Goal: Information Seeking & Learning: Learn about a topic

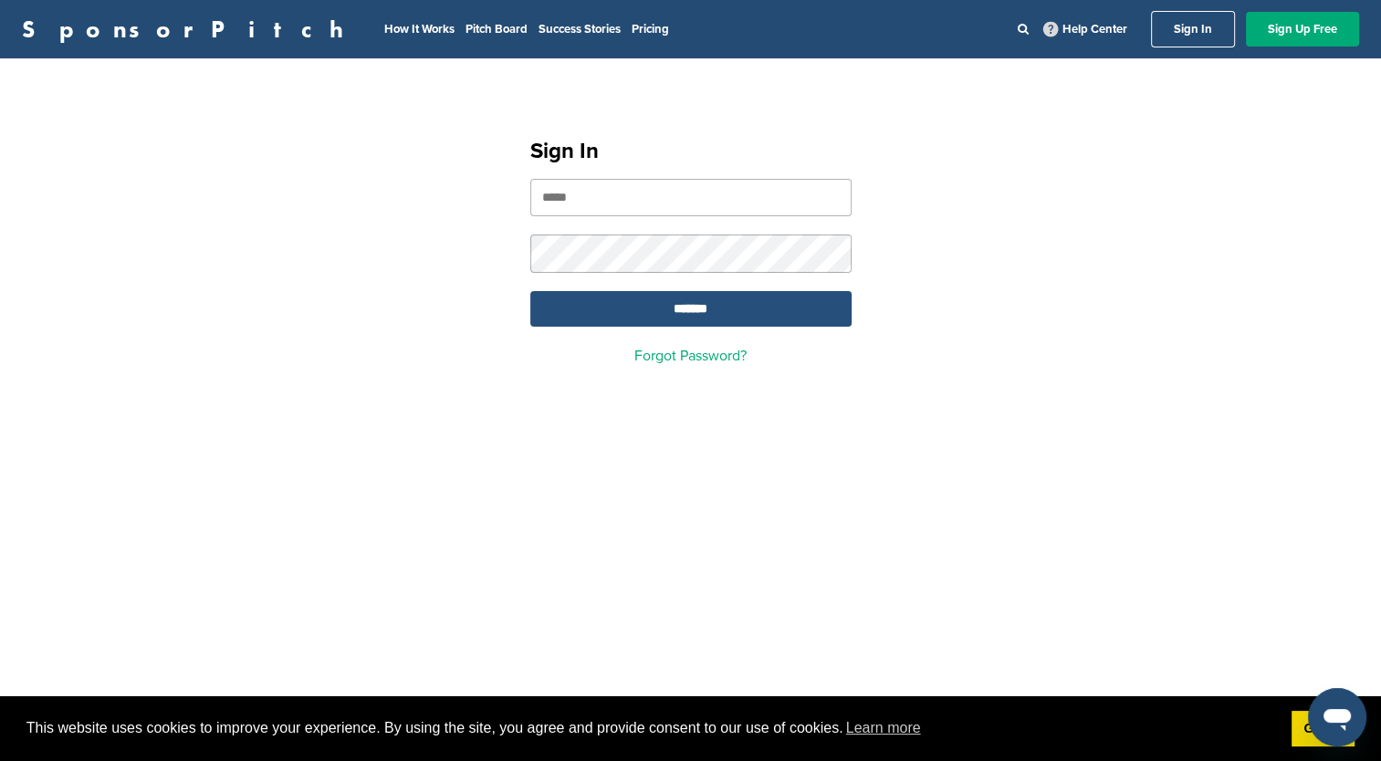
type input "**********"
click at [687, 316] on input "*******" at bounding box center [690, 309] width 321 height 36
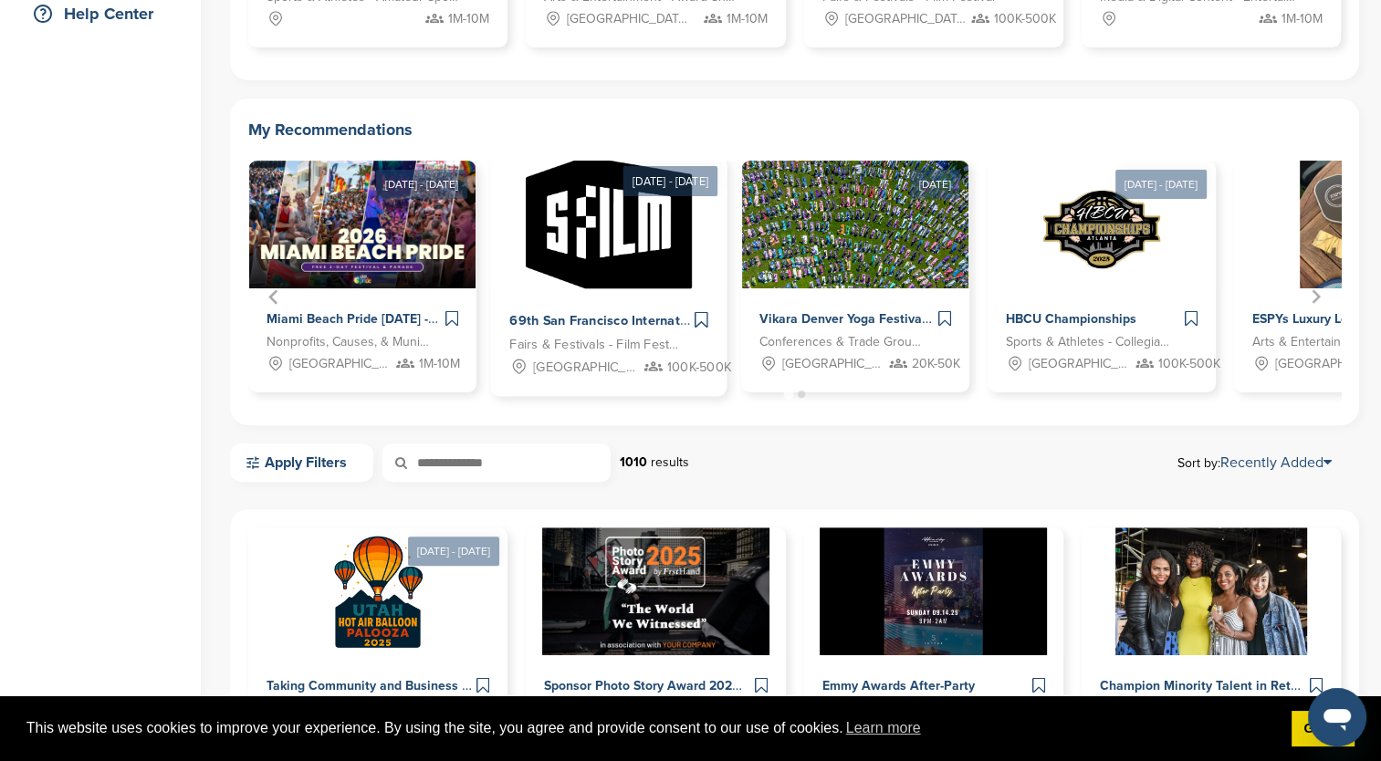
scroll to position [456, 0]
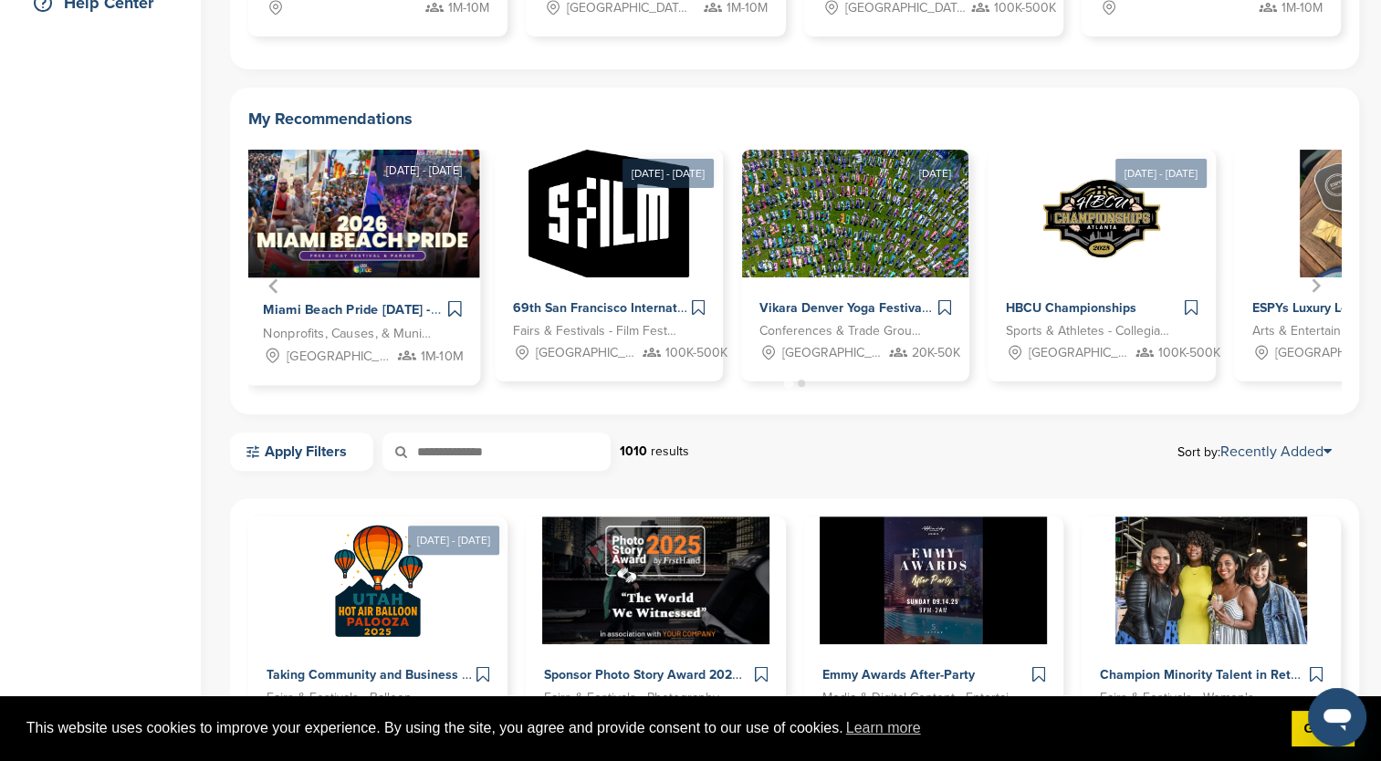
click at [372, 313] on span "Miami Beach Pride April 2026 - Keep PRIDE Alive" at bounding box center [402, 310] width 278 height 16
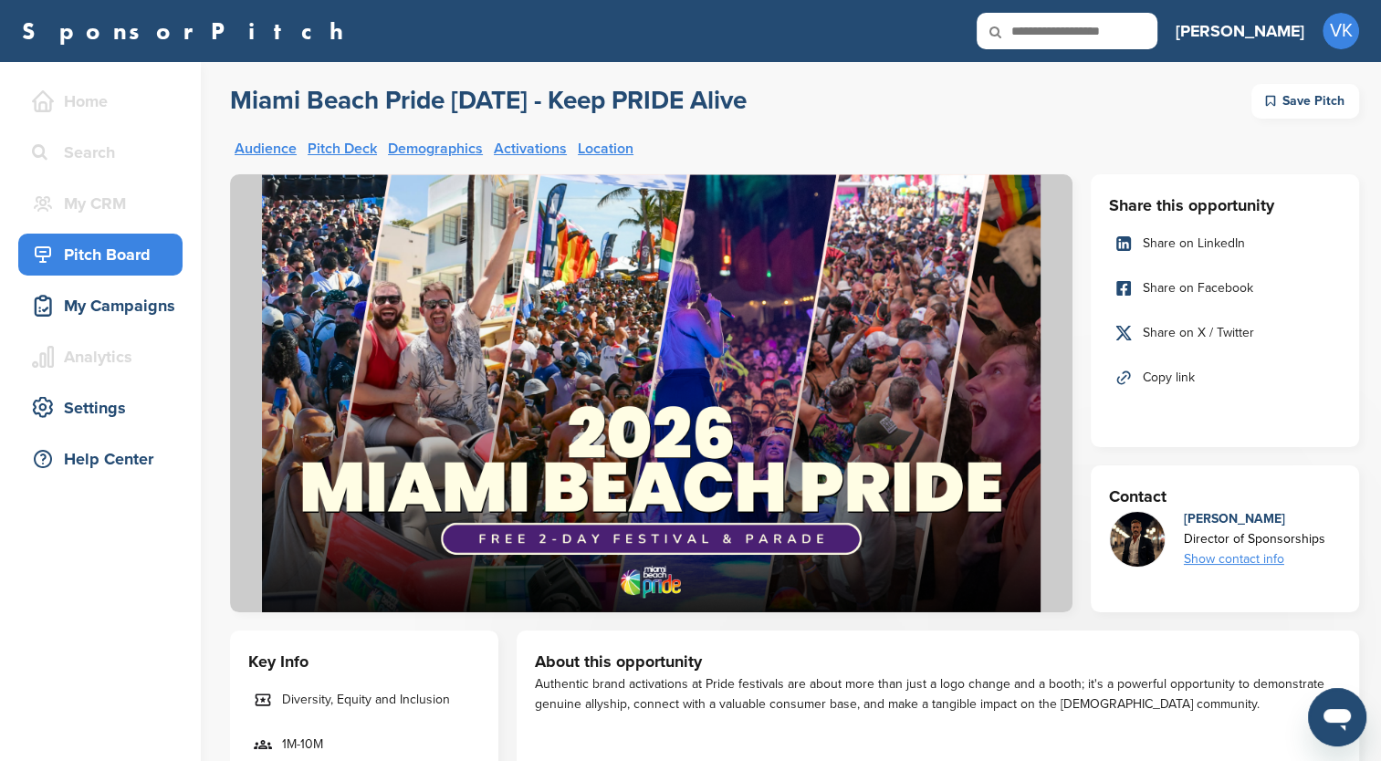
scroll to position [274, 0]
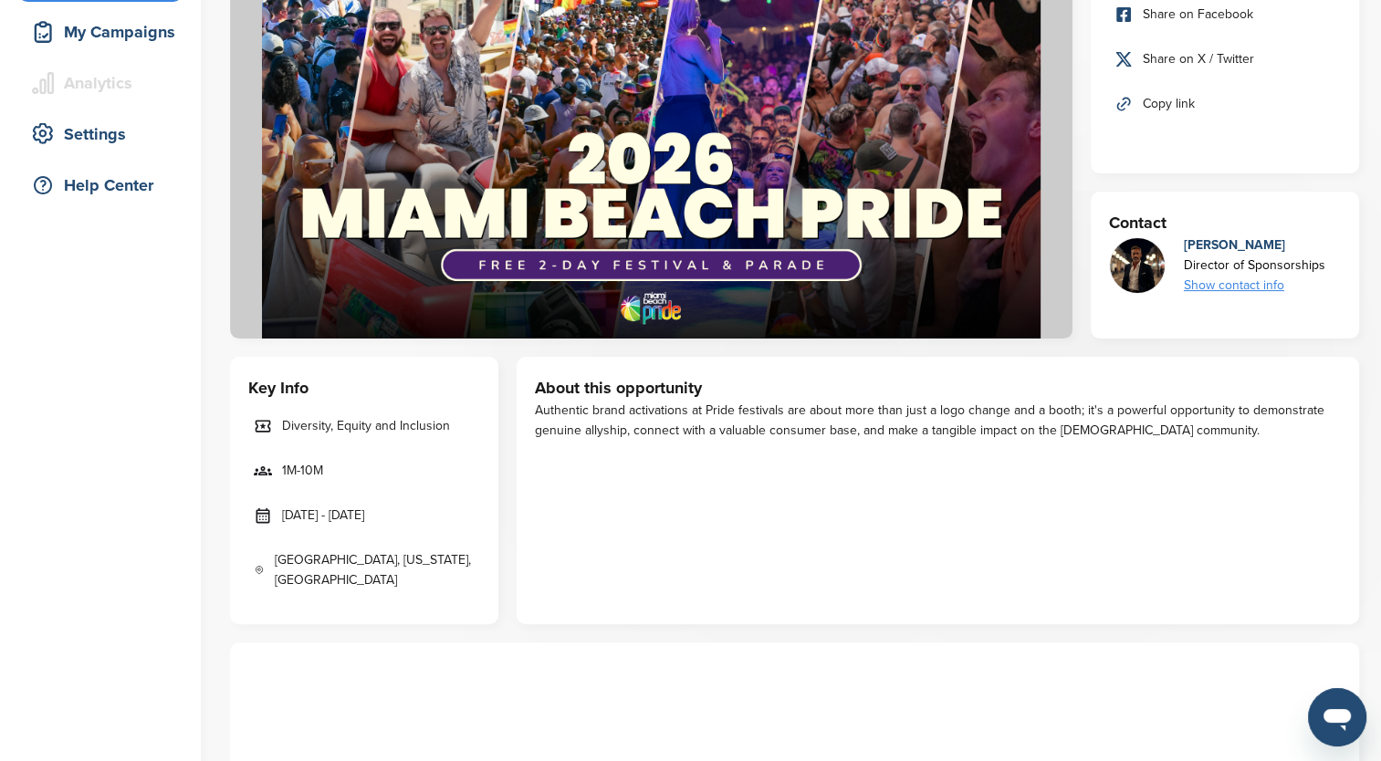
click at [1211, 283] on div "Show contact info" at bounding box center [1255, 286] width 142 height 20
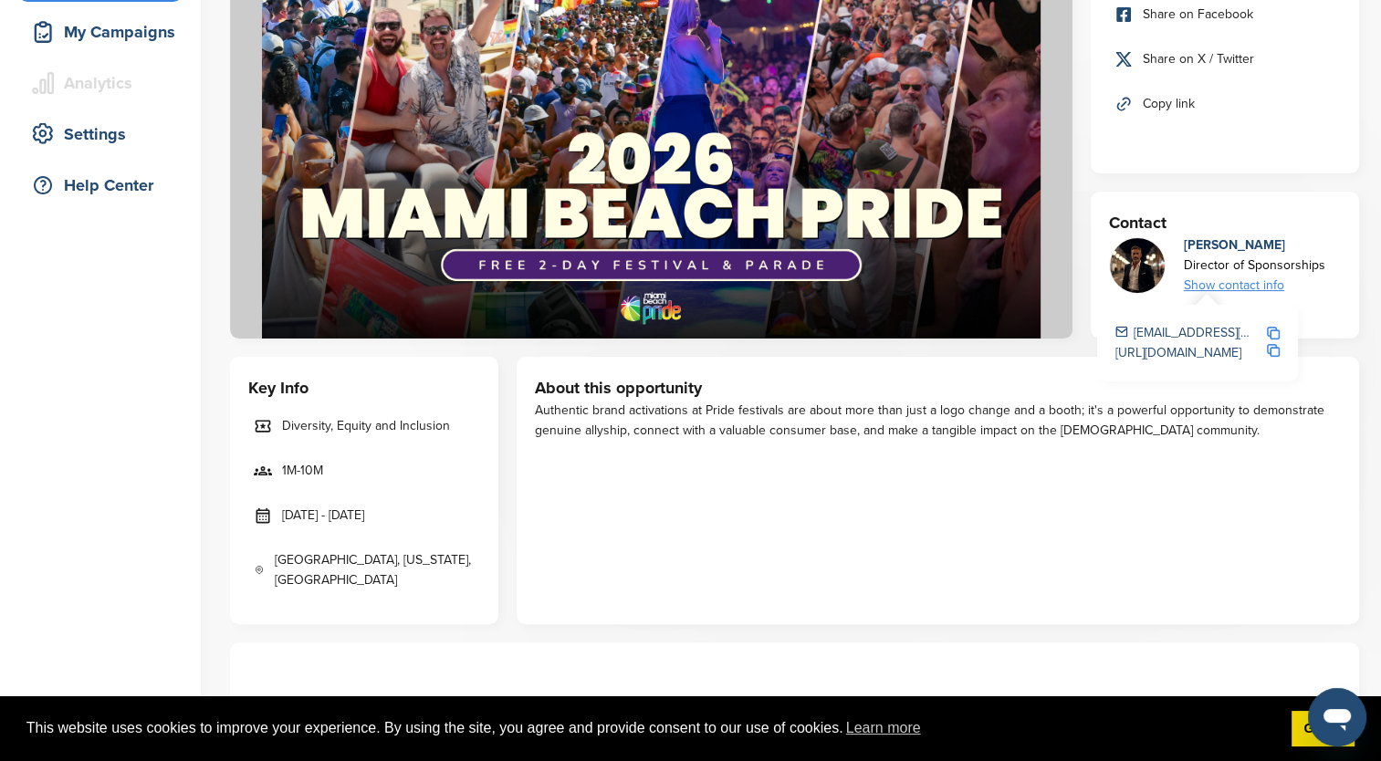
click at [1245, 287] on div "Show contact info" at bounding box center [1255, 286] width 142 height 20
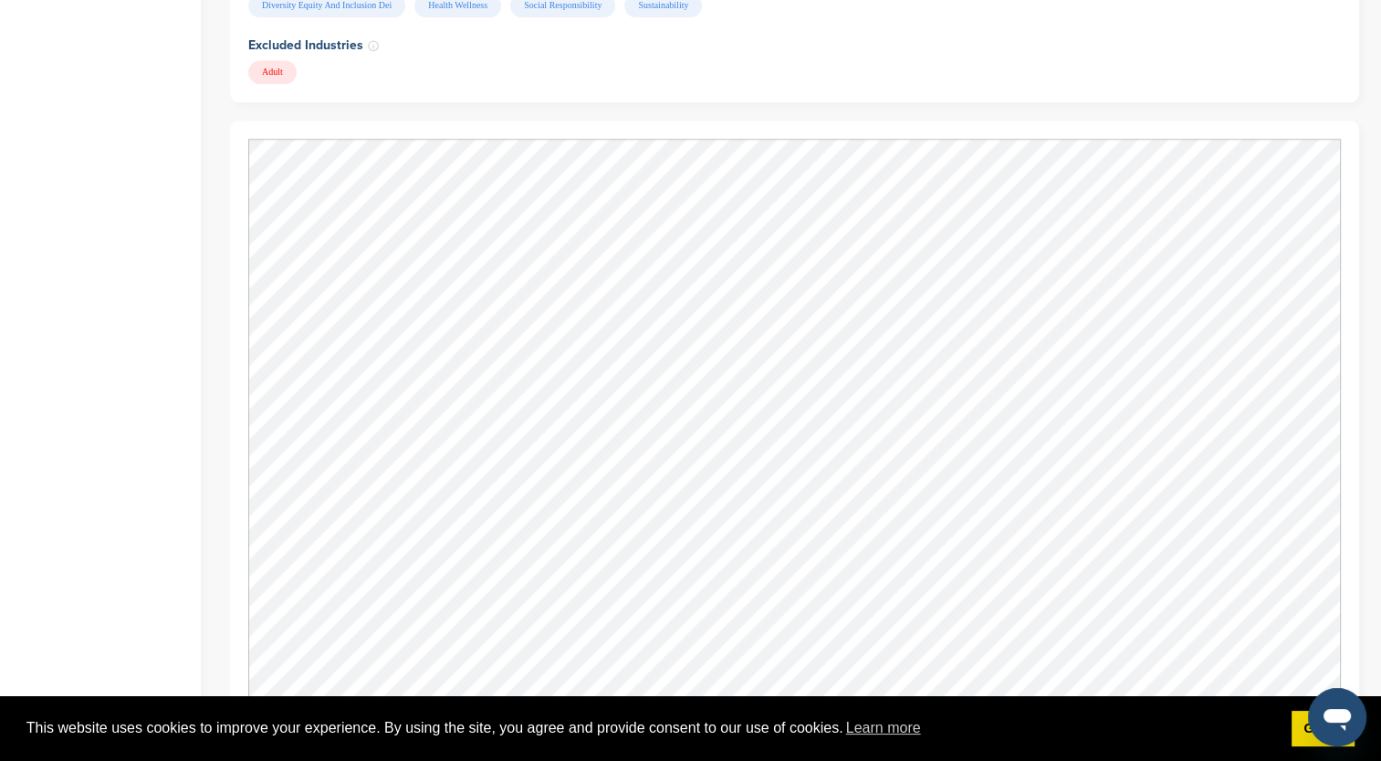
scroll to position [2282, 0]
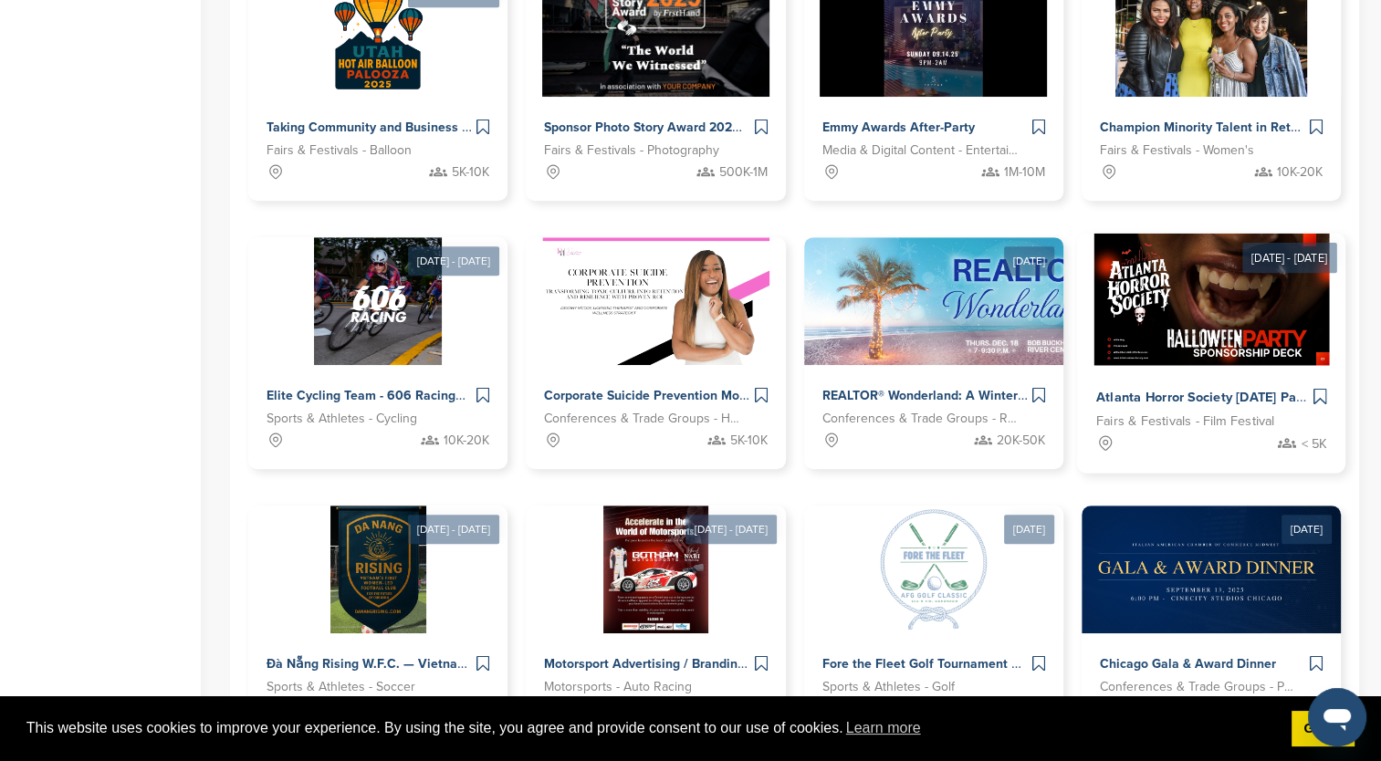
scroll to position [913, 0]
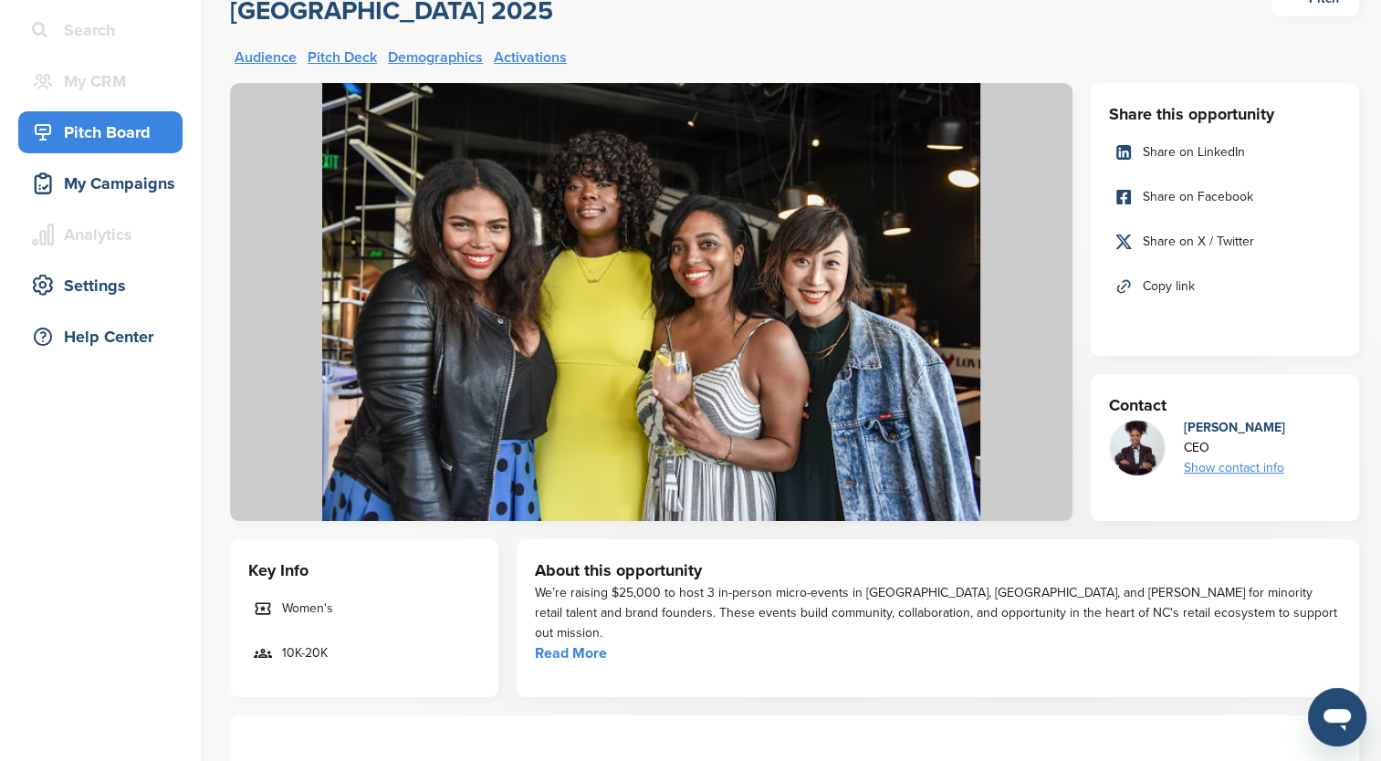
scroll to position [274, 0]
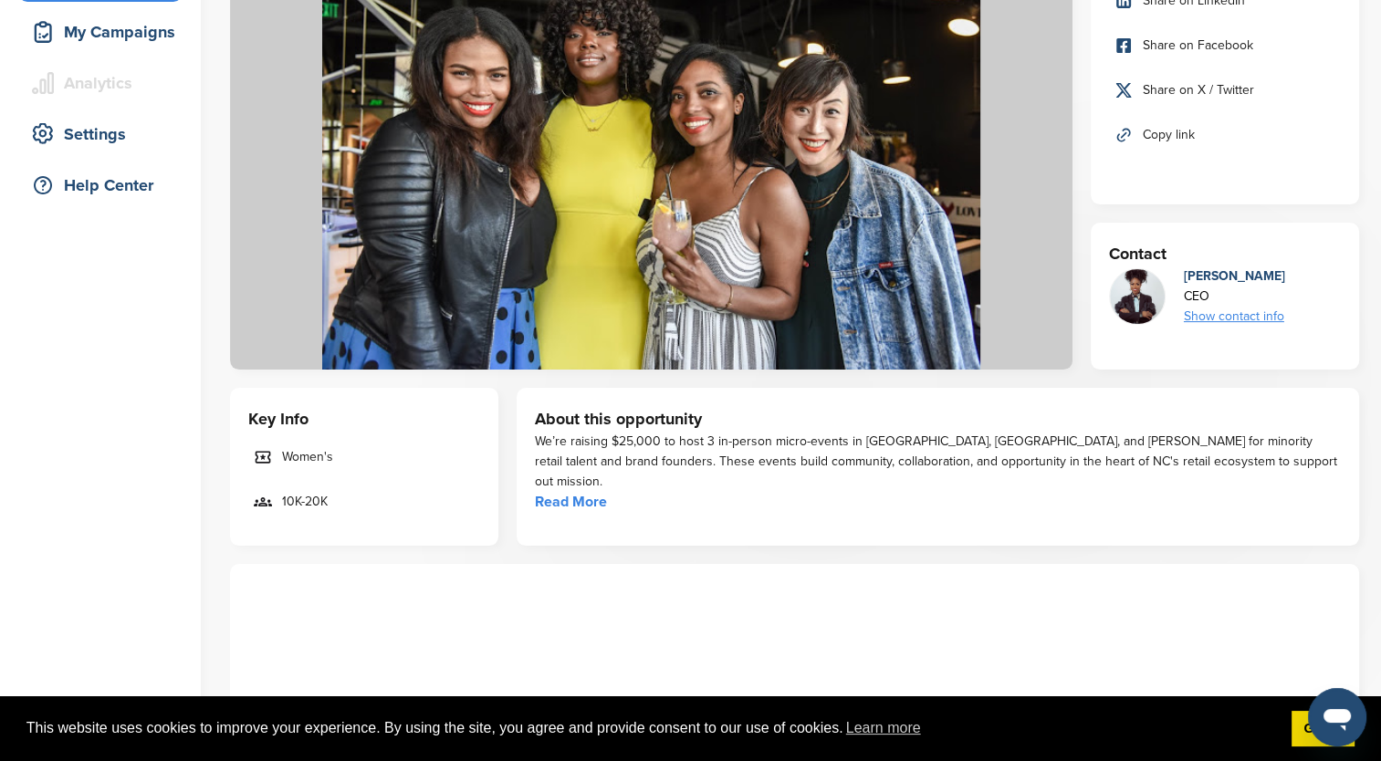
click at [577, 493] on link "Read More" at bounding box center [571, 502] width 72 height 18
